Goal: Obtain resource: Download file/media

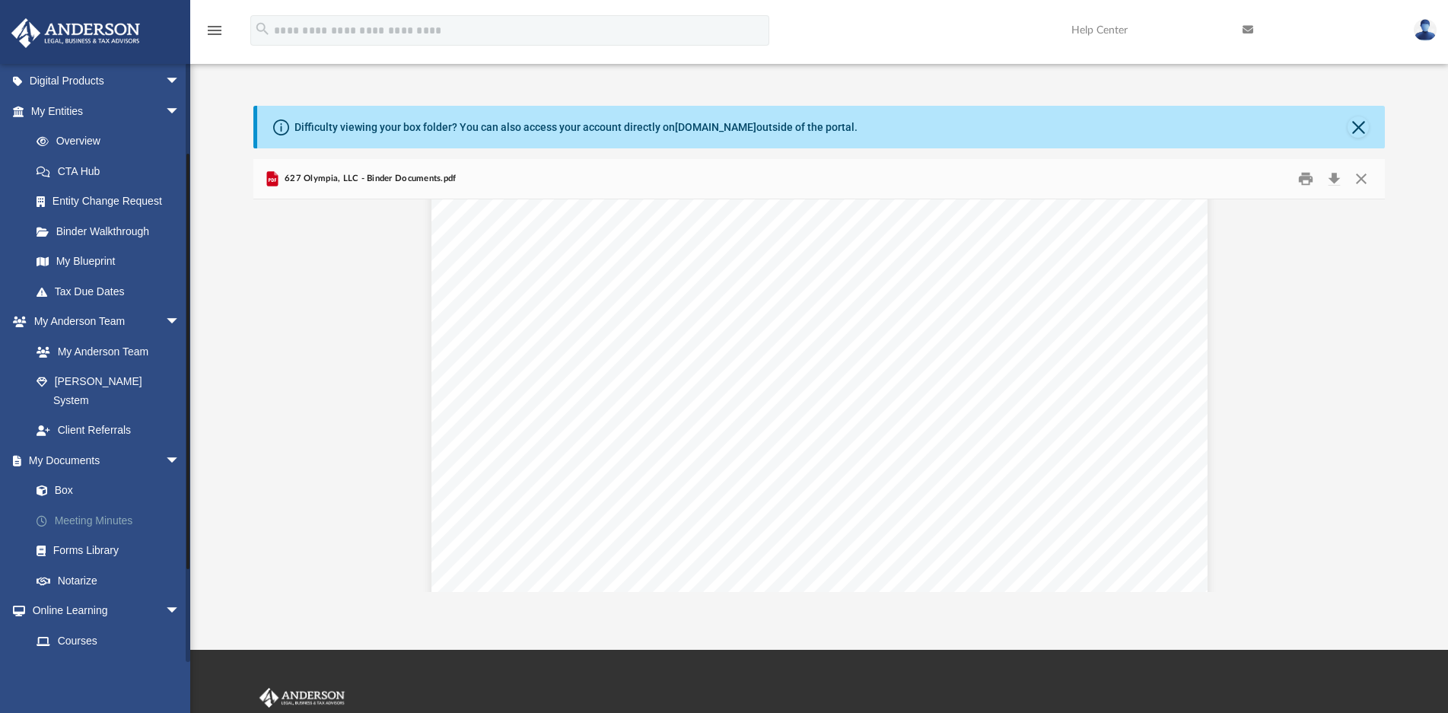
scroll to position [76, 0]
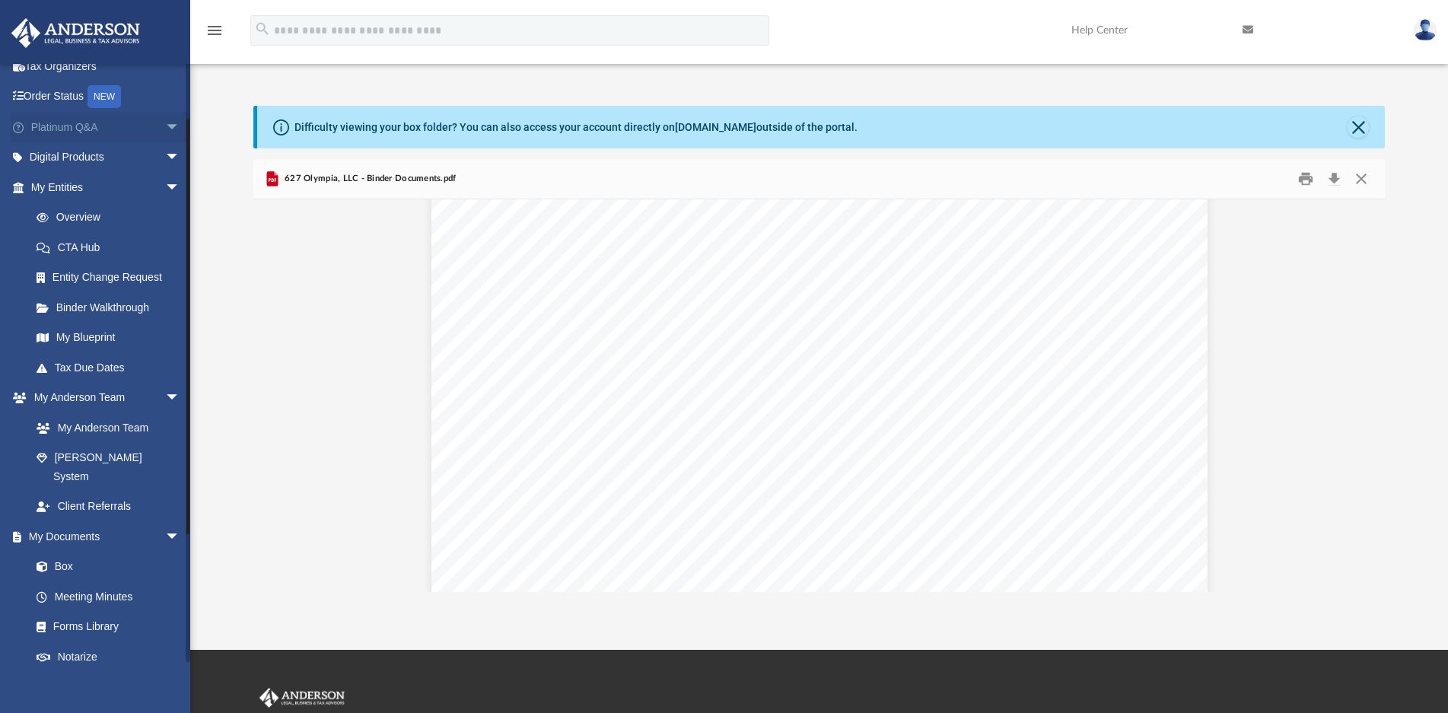
click at [165, 124] on span "arrow_drop_down" at bounding box center [180, 127] width 30 height 31
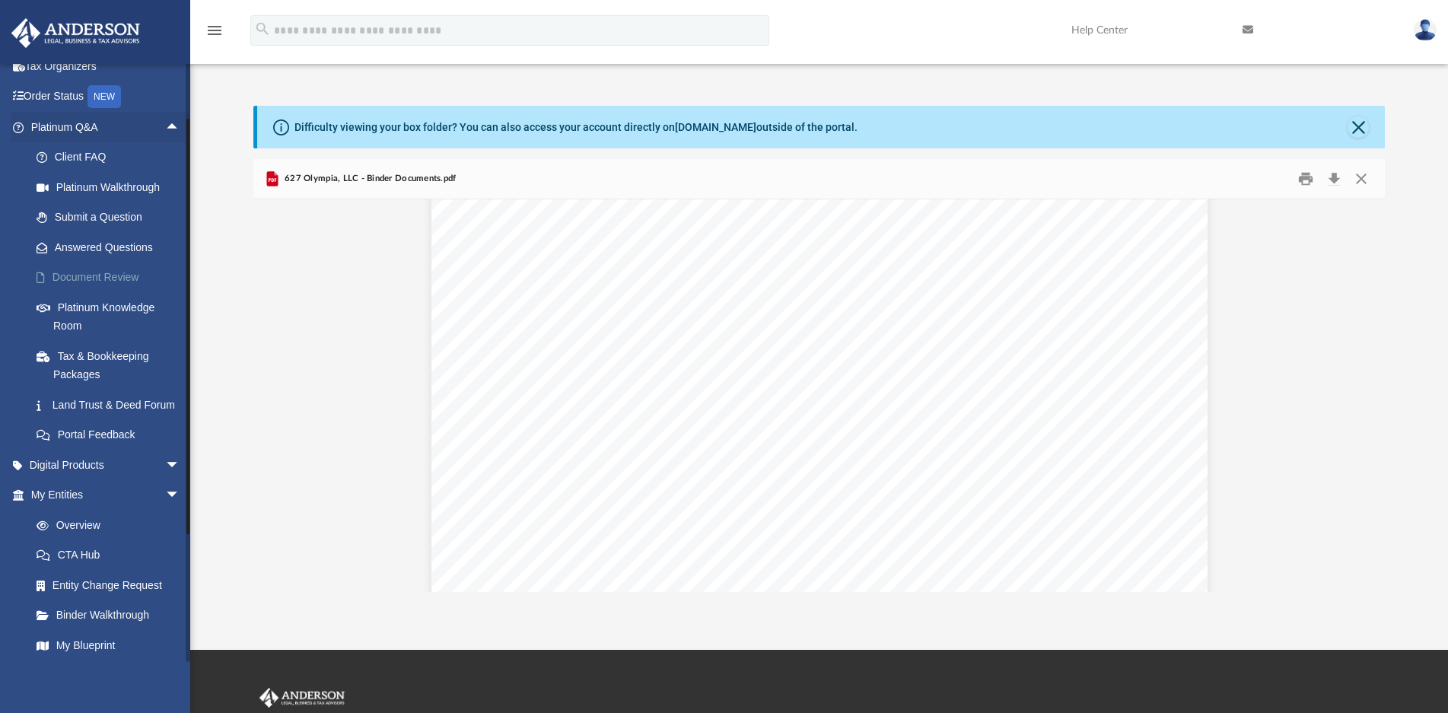
click at [114, 273] on link "Document Review" at bounding box center [112, 278] width 182 height 30
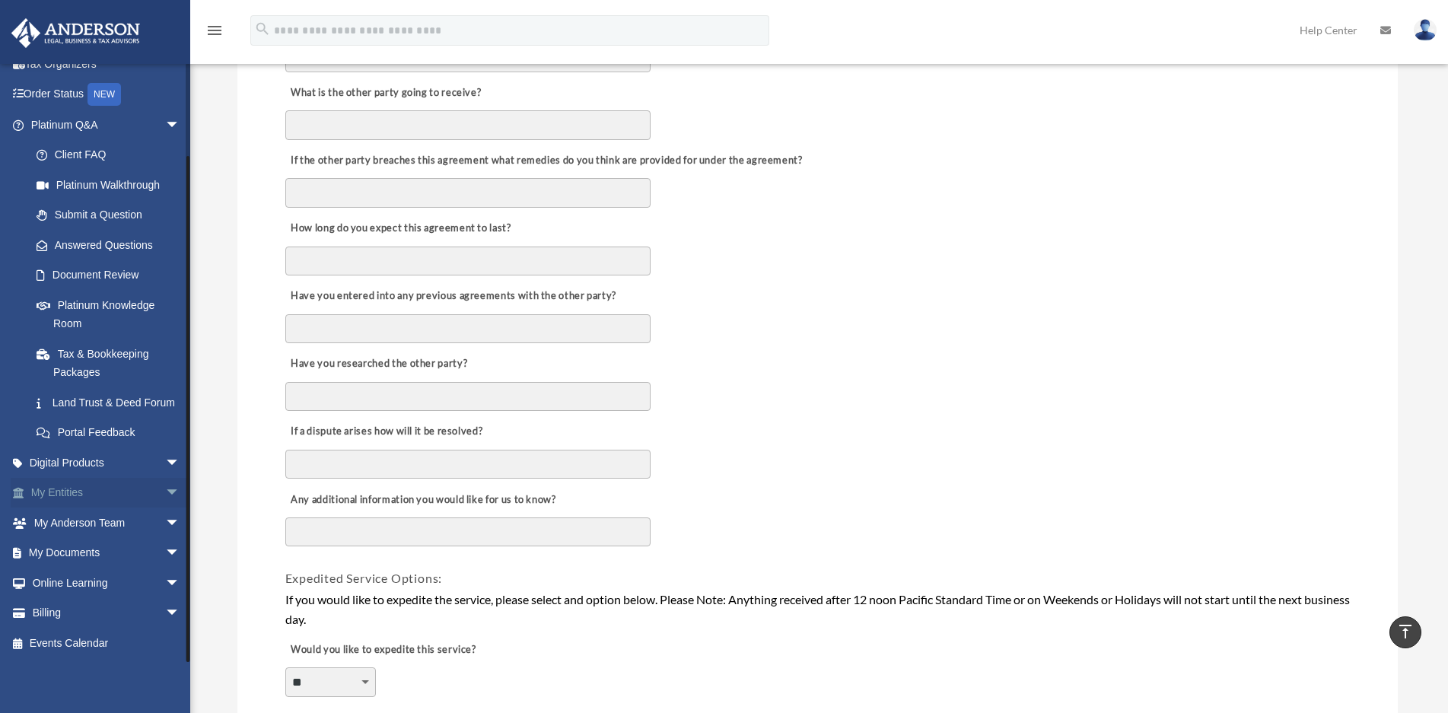
scroll to position [837, 0]
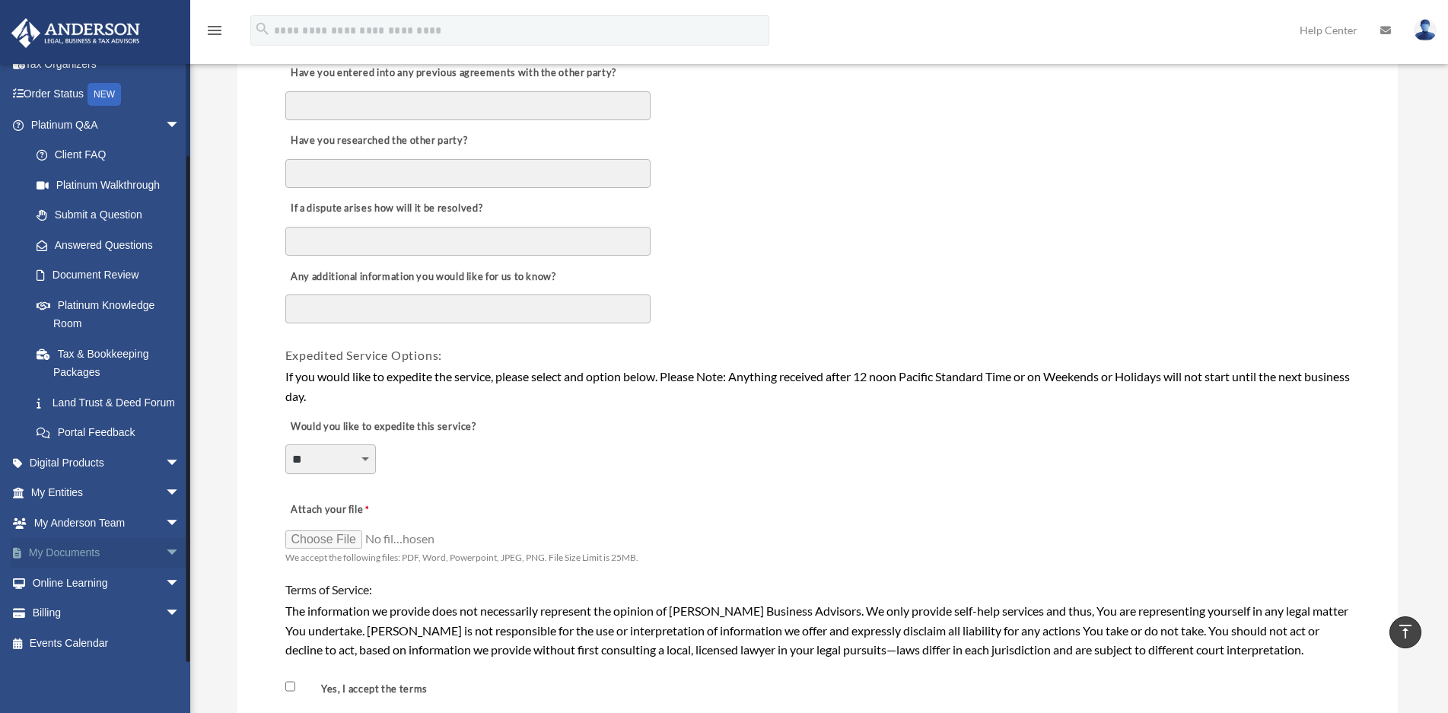
click at [165, 549] on span "arrow_drop_down" at bounding box center [180, 553] width 30 height 31
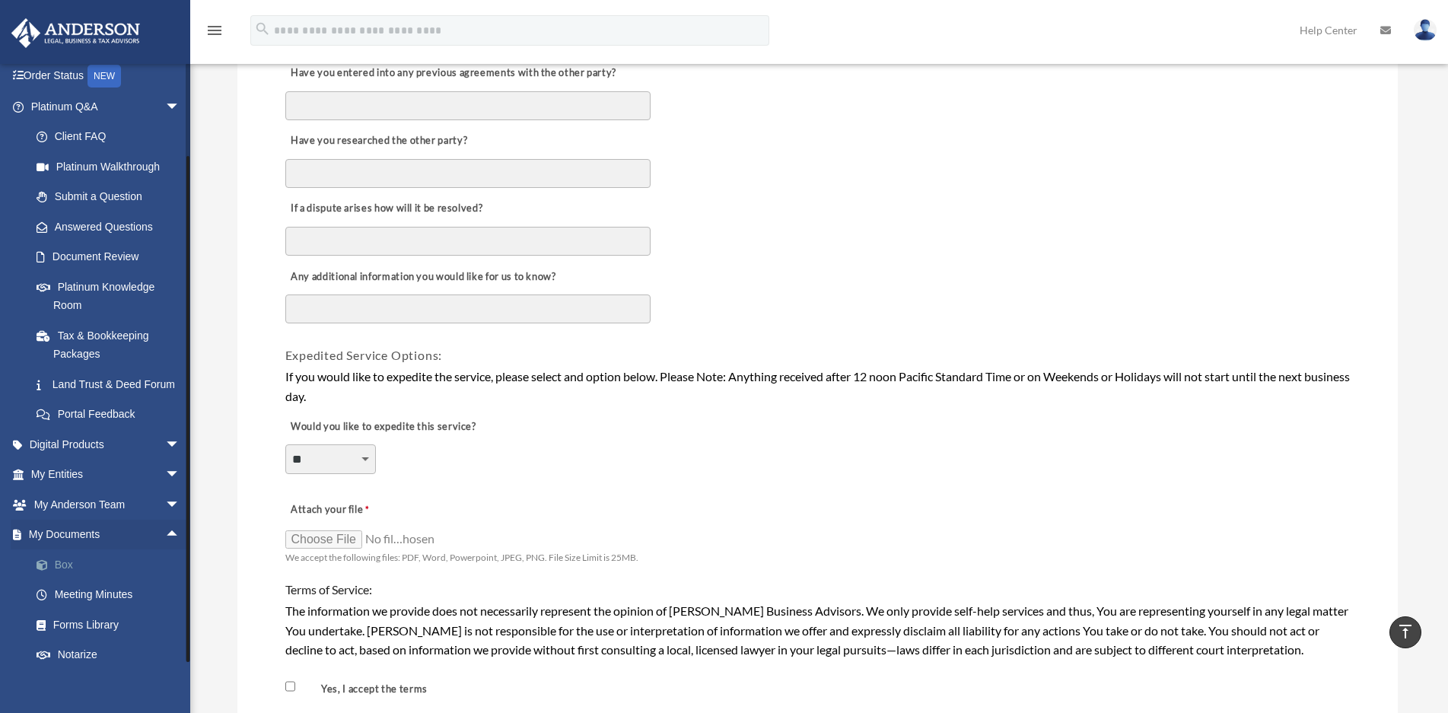
click at [64, 580] on link "Box" at bounding box center [112, 564] width 182 height 30
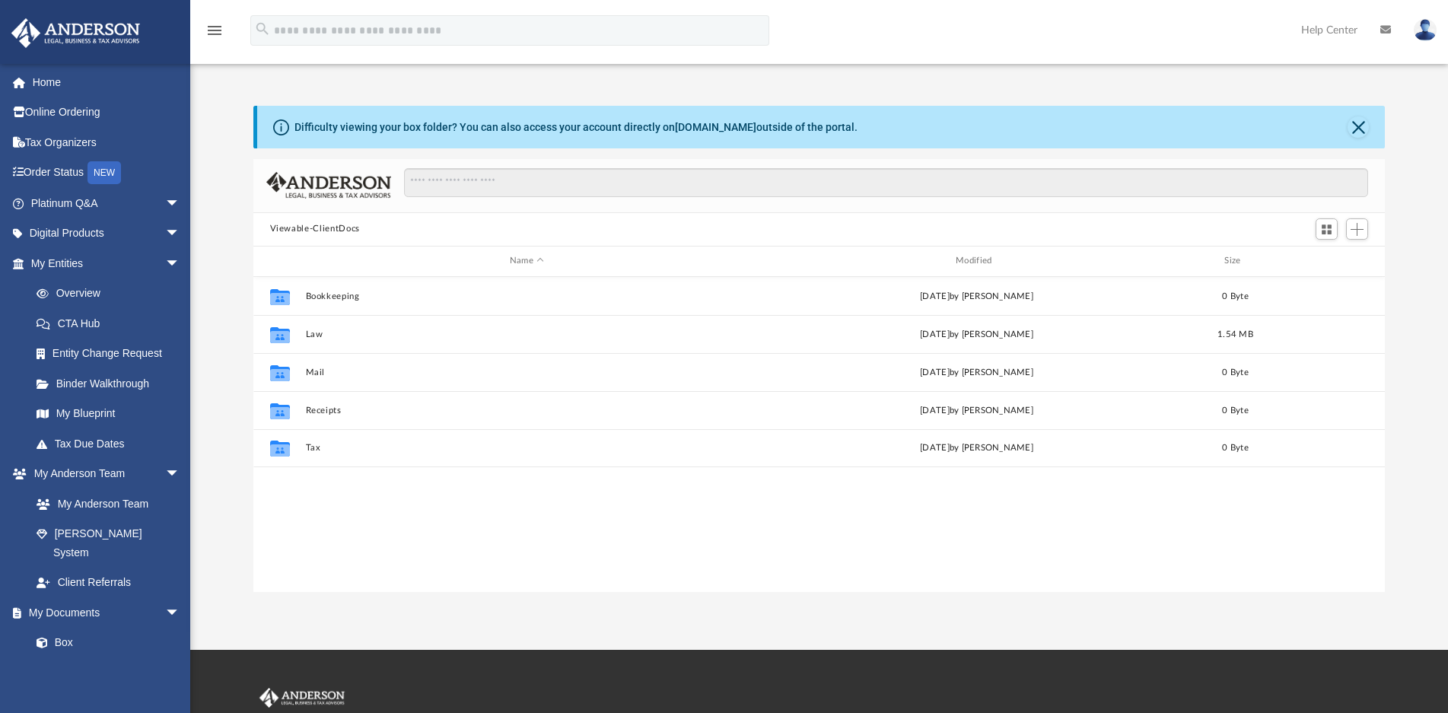
scroll to position [333, 1119]
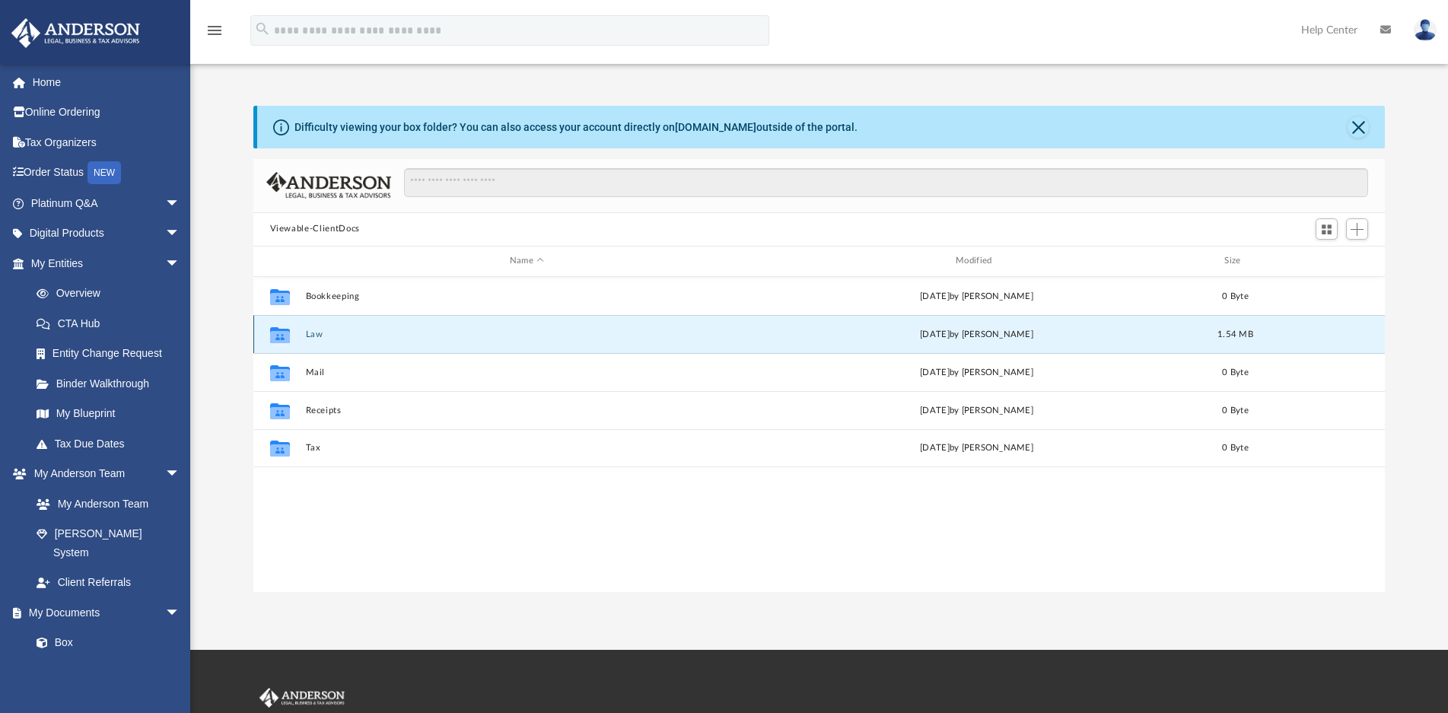
click at [316, 334] on button "Law" at bounding box center [526, 335] width 443 height 10
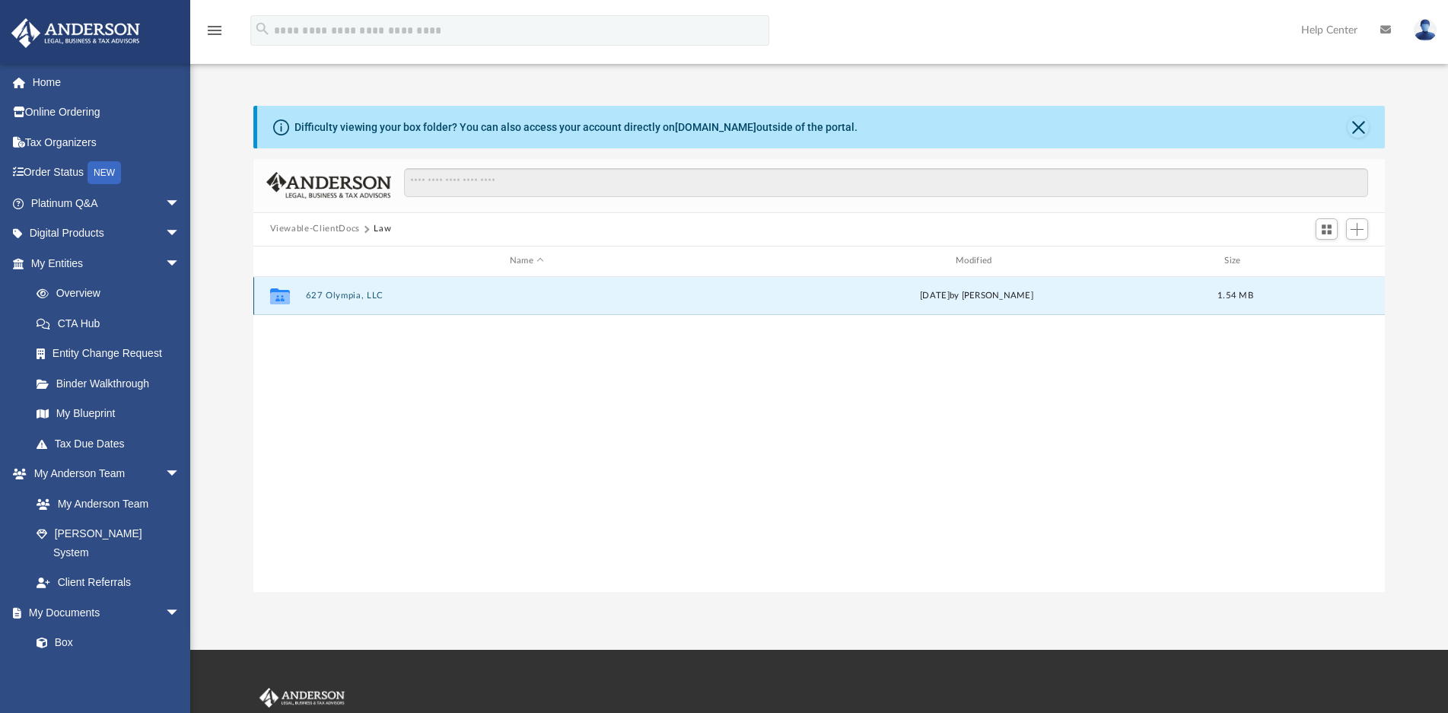
click at [352, 293] on button "627 Olympia, LLC" at bounding box center [526, 296] width 443 height 10
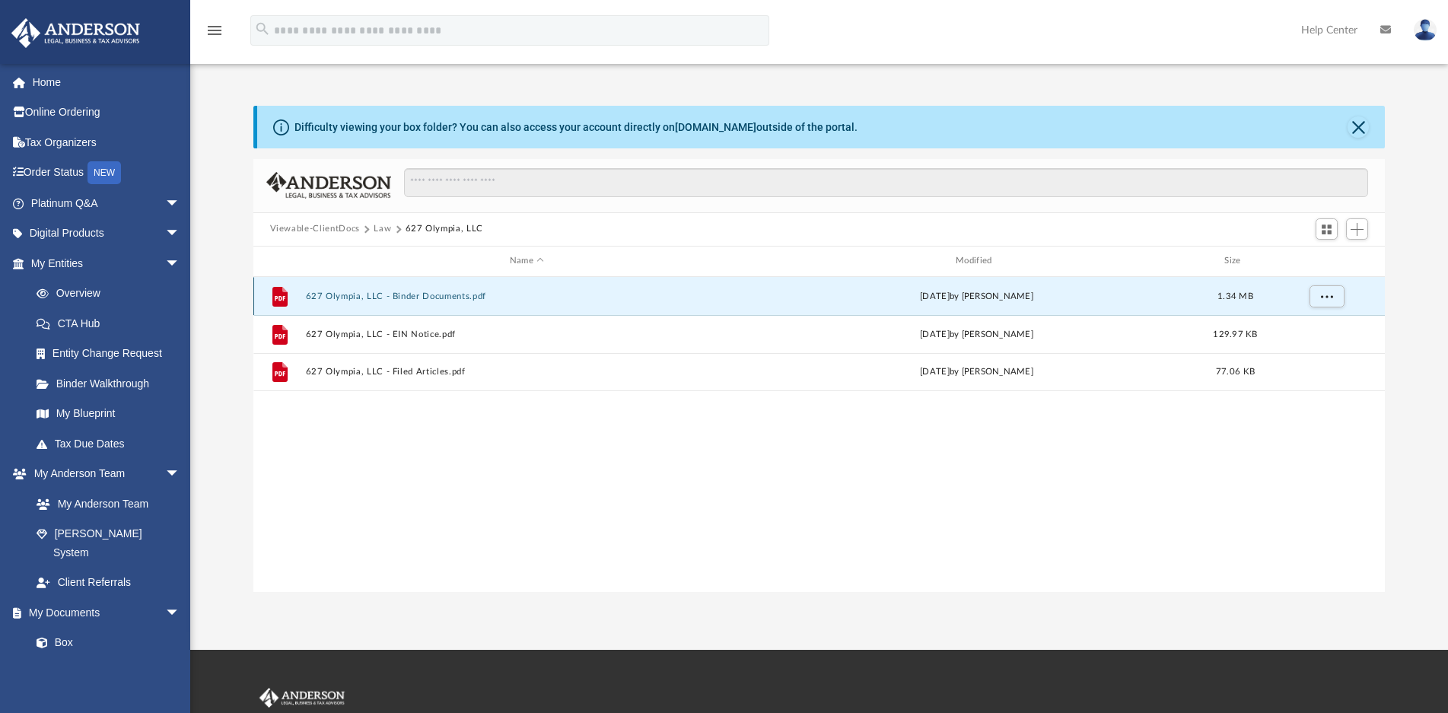
click at [403, 294] on button "627 Olympia, LLC - Binder Documents.pdf" at bounding box center [526, 296] width 443 height 10
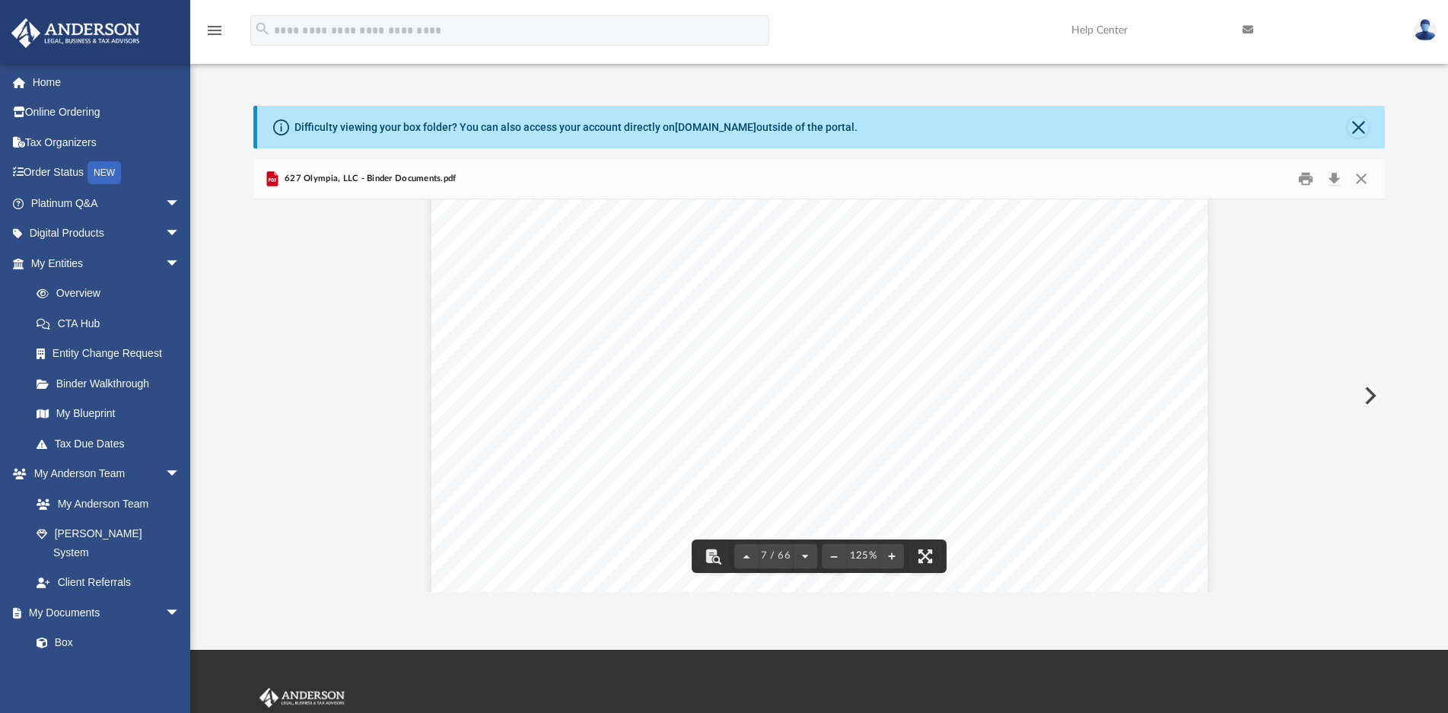
scroll to position [6278, 0]
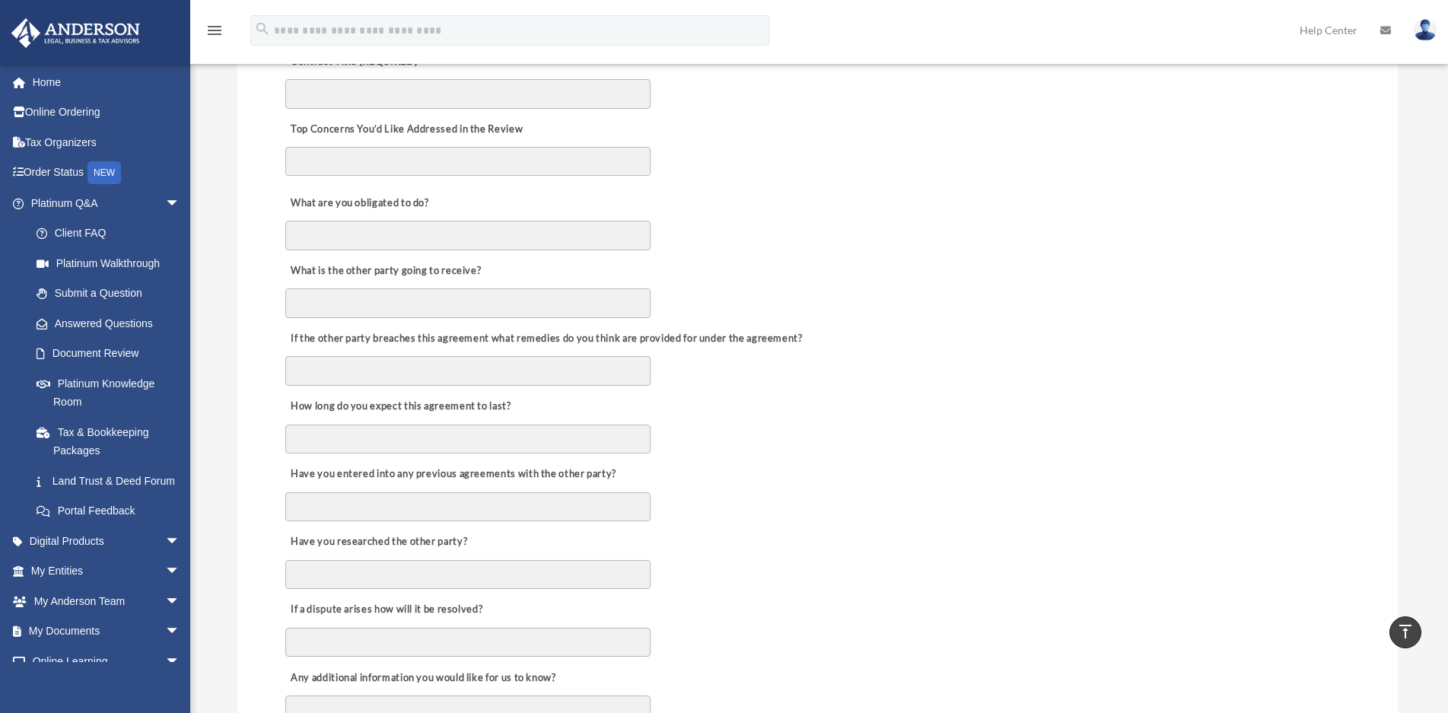
scroll to position [56, 0]
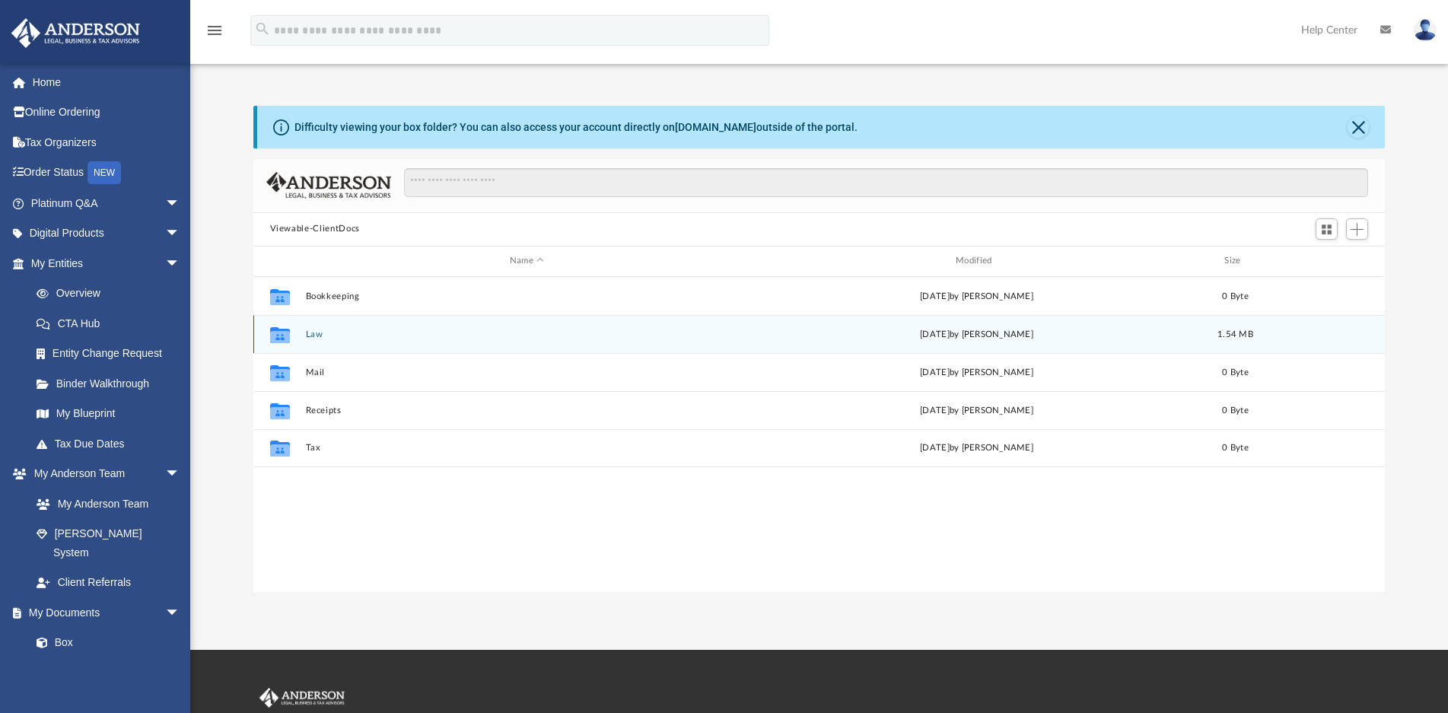
scroll to position [14, 14]
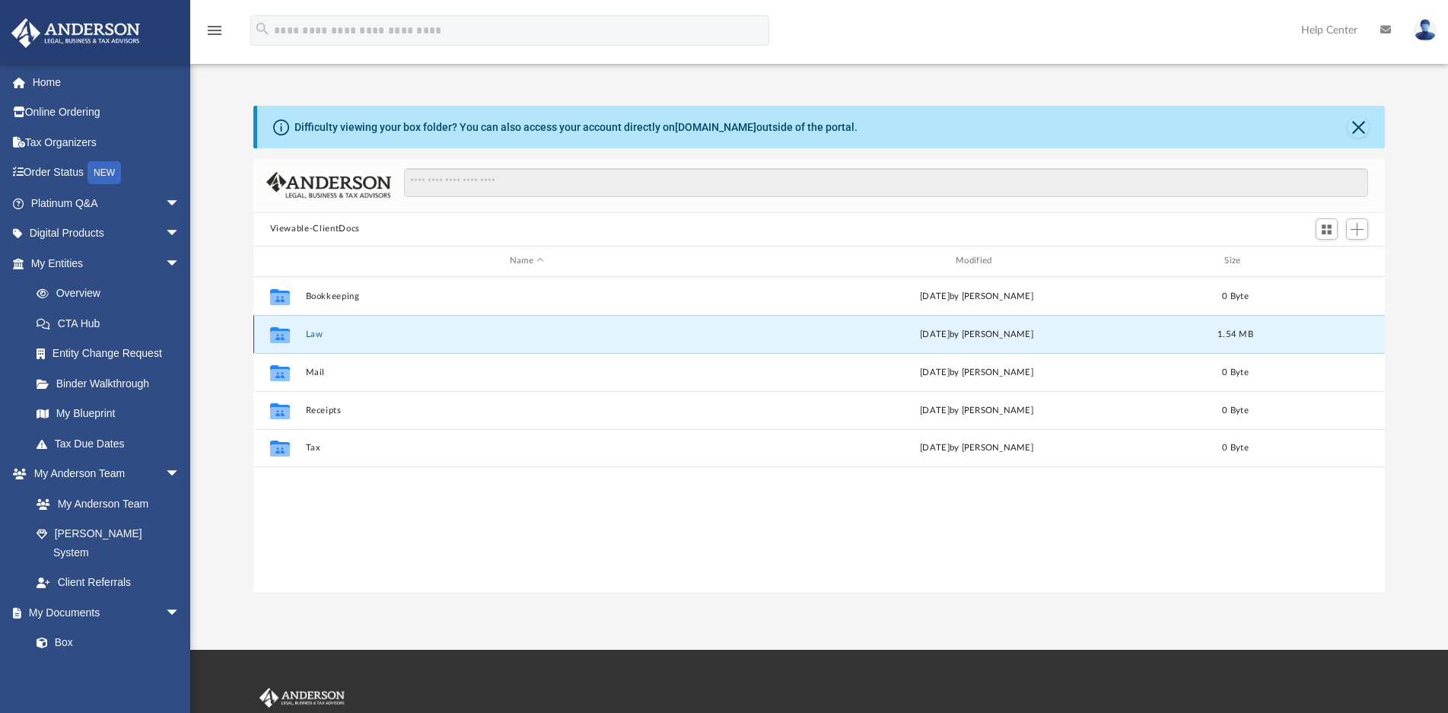
click at [314, 333] on button "Law" at bounding box center [526, 335] width 443 height 10
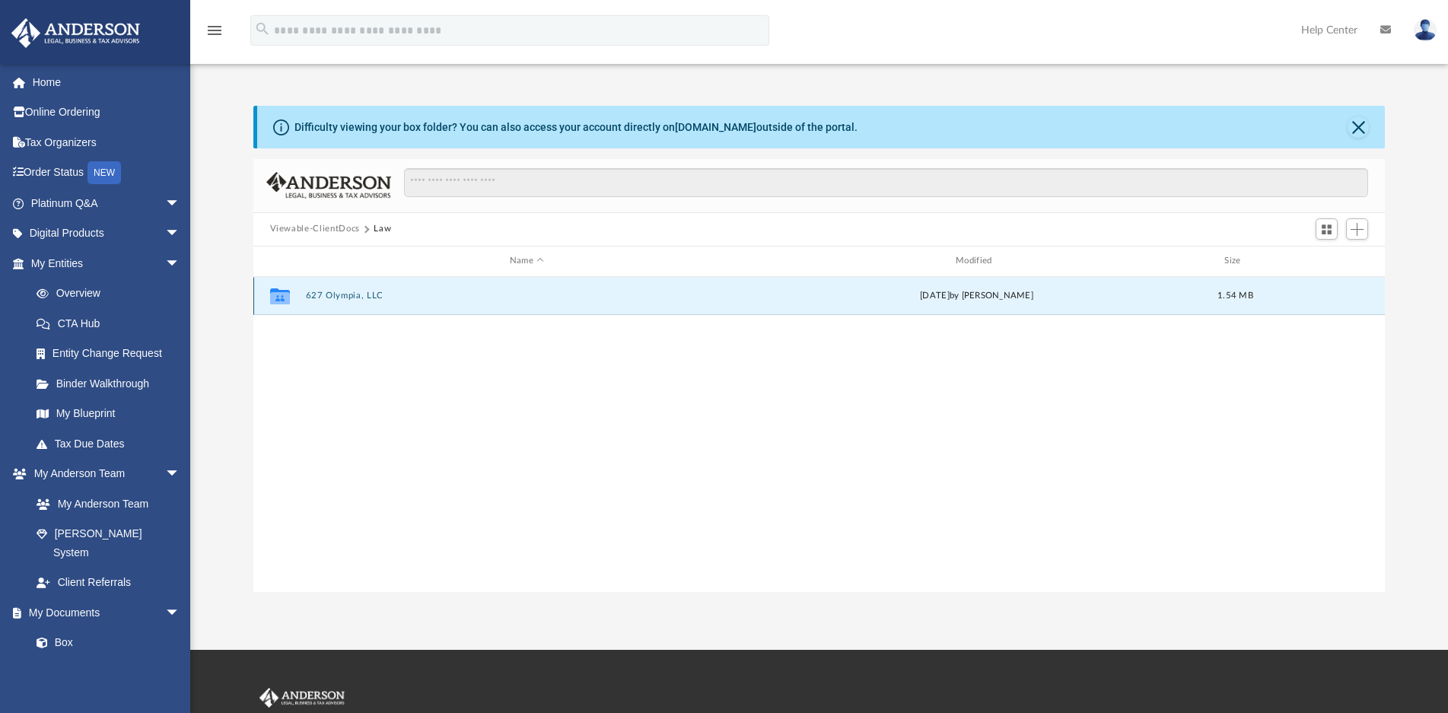
click at [339, 294] on button "627 Olympia, LLC" at bounding box center [526, 296] width 443 height 10
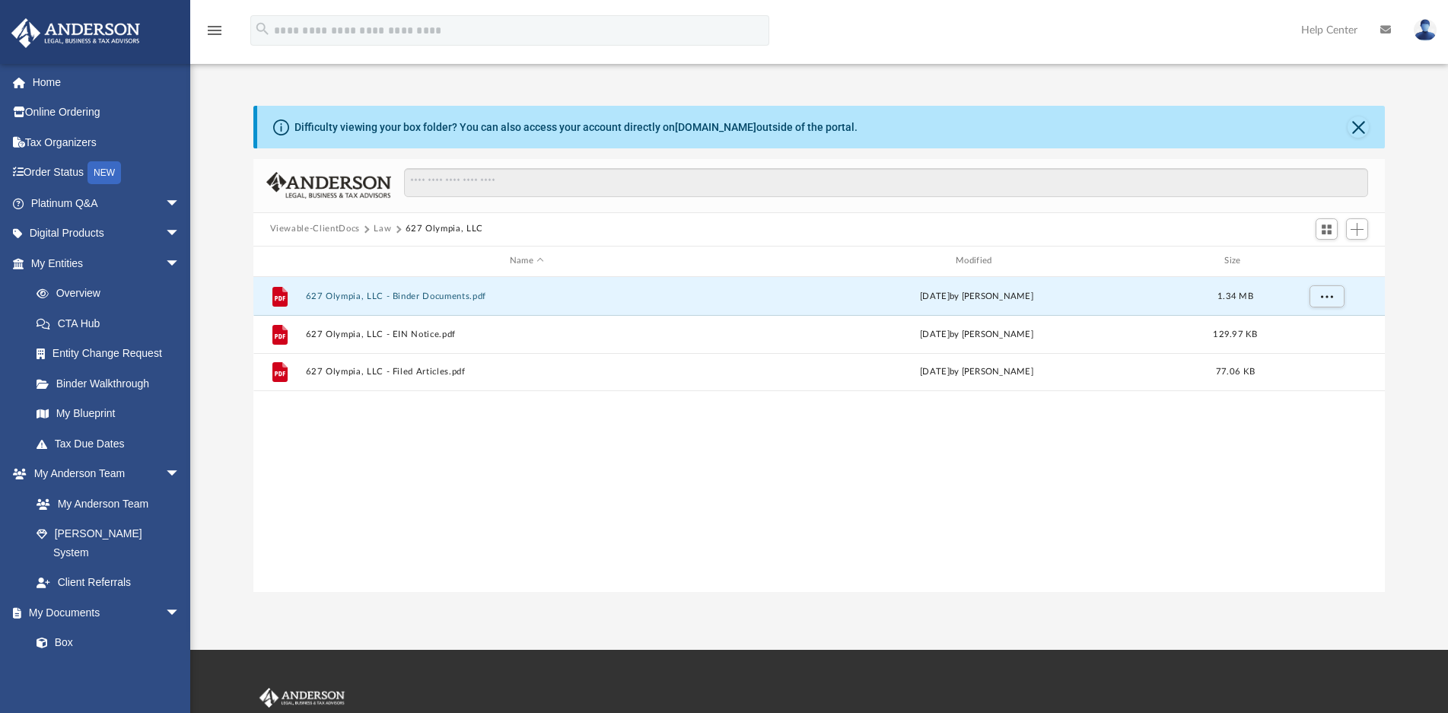
drag, startPoint x: 1328, startPoint y: 300, endPoint x: 955, endPoint y: 498, distance: 422.1
click at [955, 498] on div "File 627 Olympia, LLC - Binder Documents.pdf [DATE] by [PERSON_NAME] 1.34 MB Fi…" at bounding box center [819, 434] width 1132 height 315
click at [1328, 298] on span "More options" at bounding box center [1326, 295] width 12 height 8
click at [1269, 438] on div "File 627 Olympia, LLC - Binder Documents.pdf [DATE] by [PERSON_NAME] 1.34 MB Fi…" at bounding box center [819, 434] width 1132 height 315
click at [442, 293] on button "627 Olympia, LLC - Binder Documents.pdf" at bounding box center [526, 296] width 443 height 10
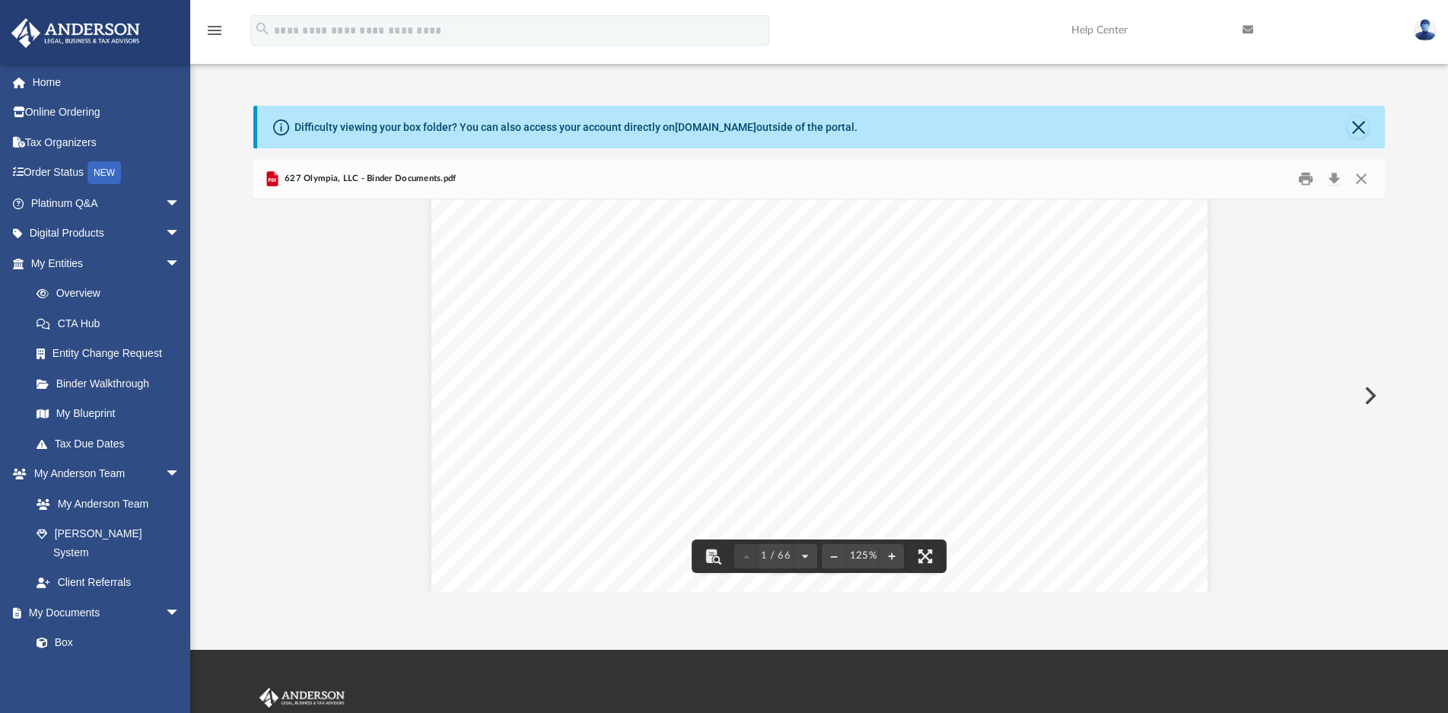
scroll to position [0, 0]
drag, startPoint x: 955, startPoint y: 340, endPoint x: 1310, endPoint y: 359, distance: 355.9
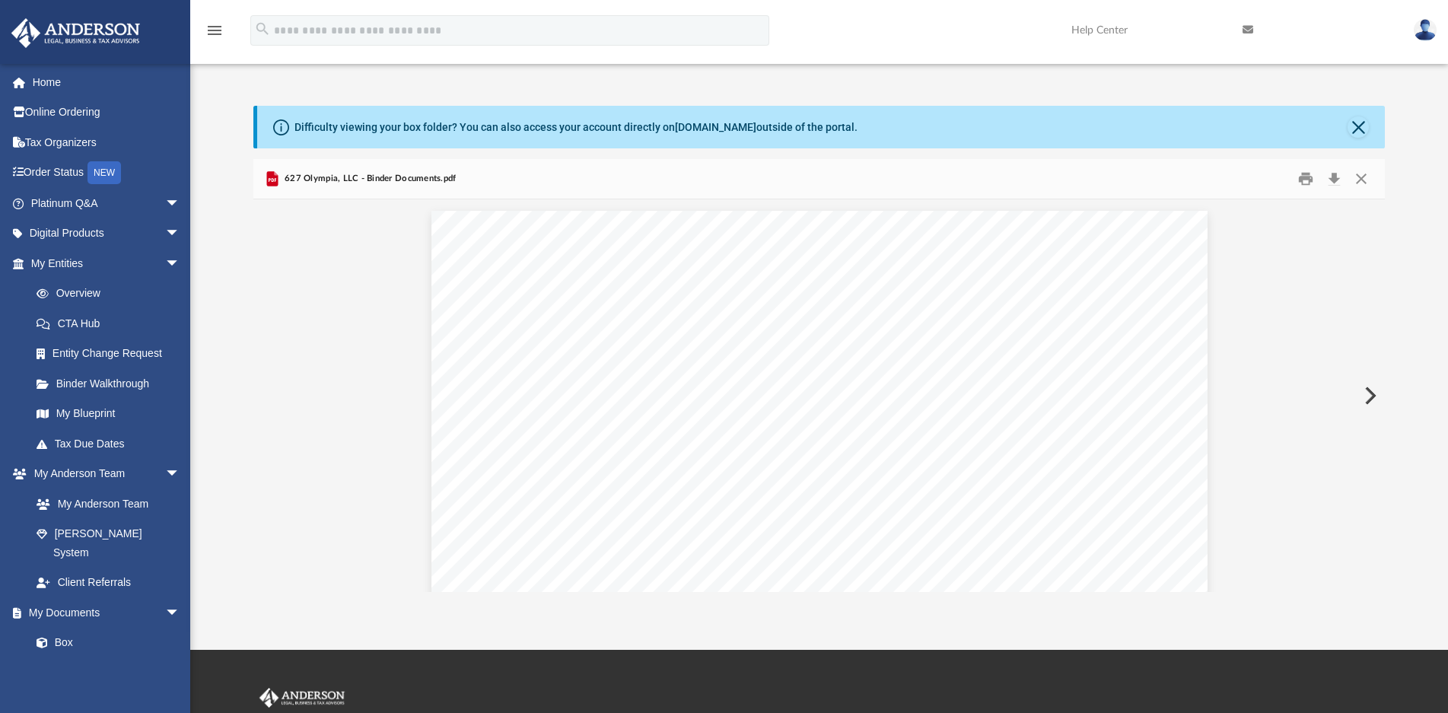
click at [1369, 393] on button "Preview" at bounding box center [1368, 395] width 33 height 43
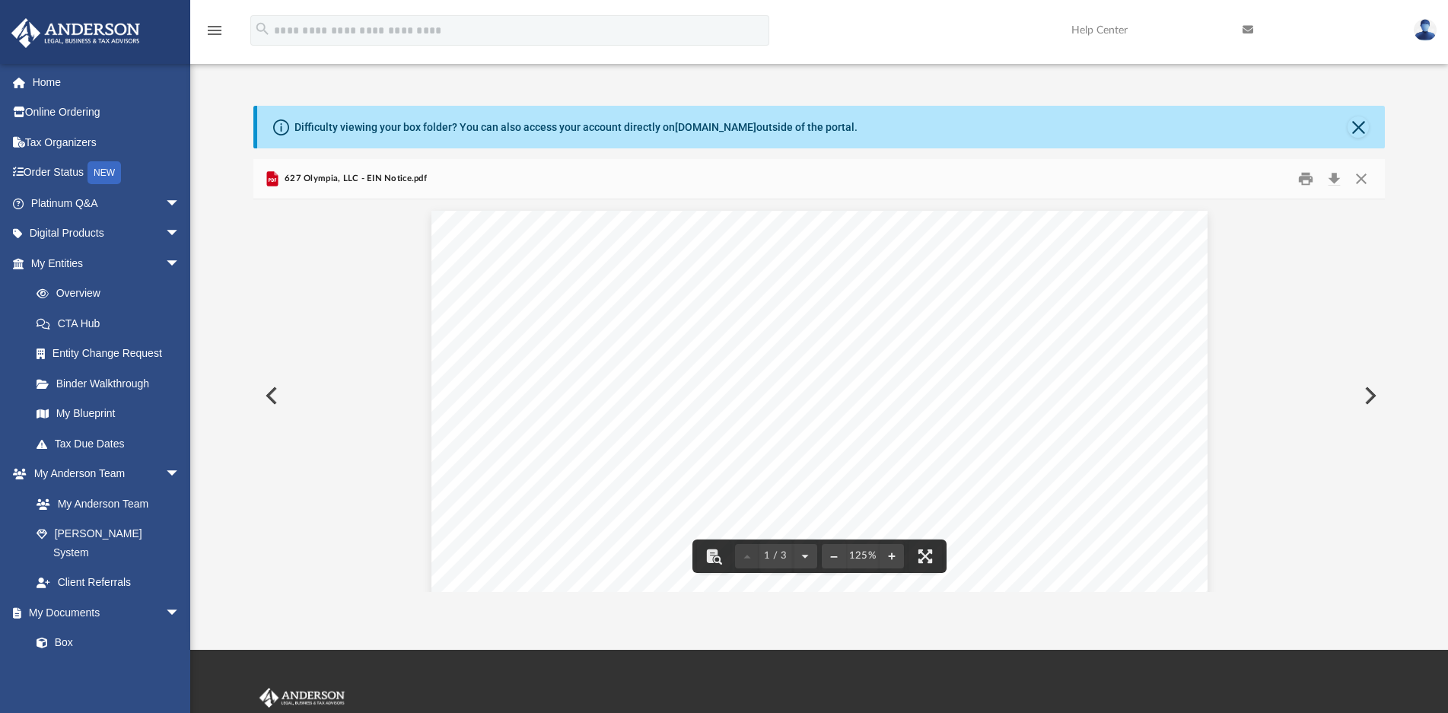
click at [273, 395] on button "Preview" at bounding box center [269, 395] width 33 height 43
